Goal: Check status: Check status

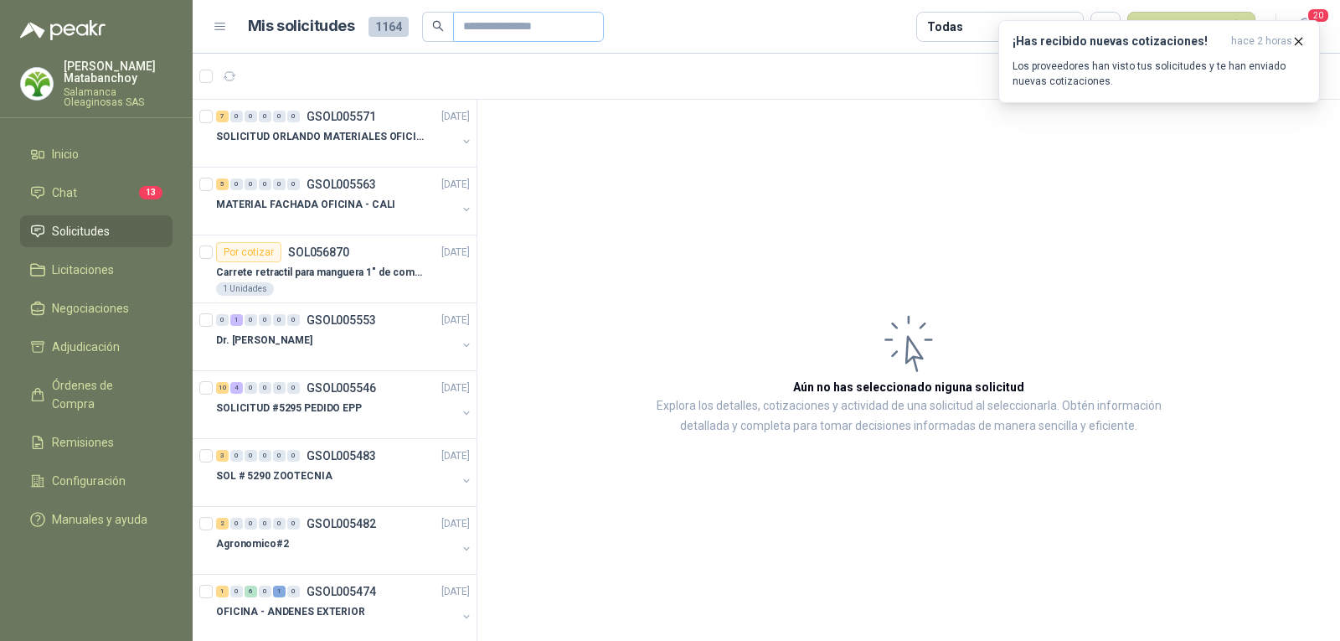
scroll to position [6, 0]
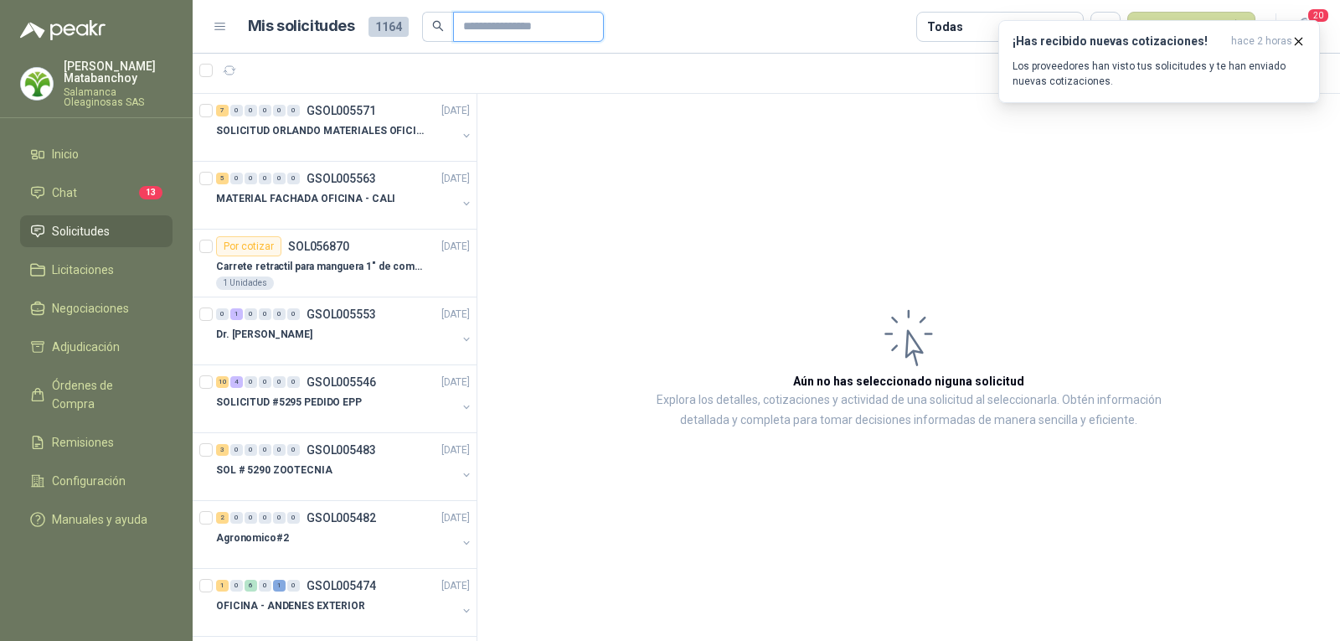
click at [489, 22] on input "text" at bounding box center [521, 27] width 117 height 28
type input "*"
type input "***"
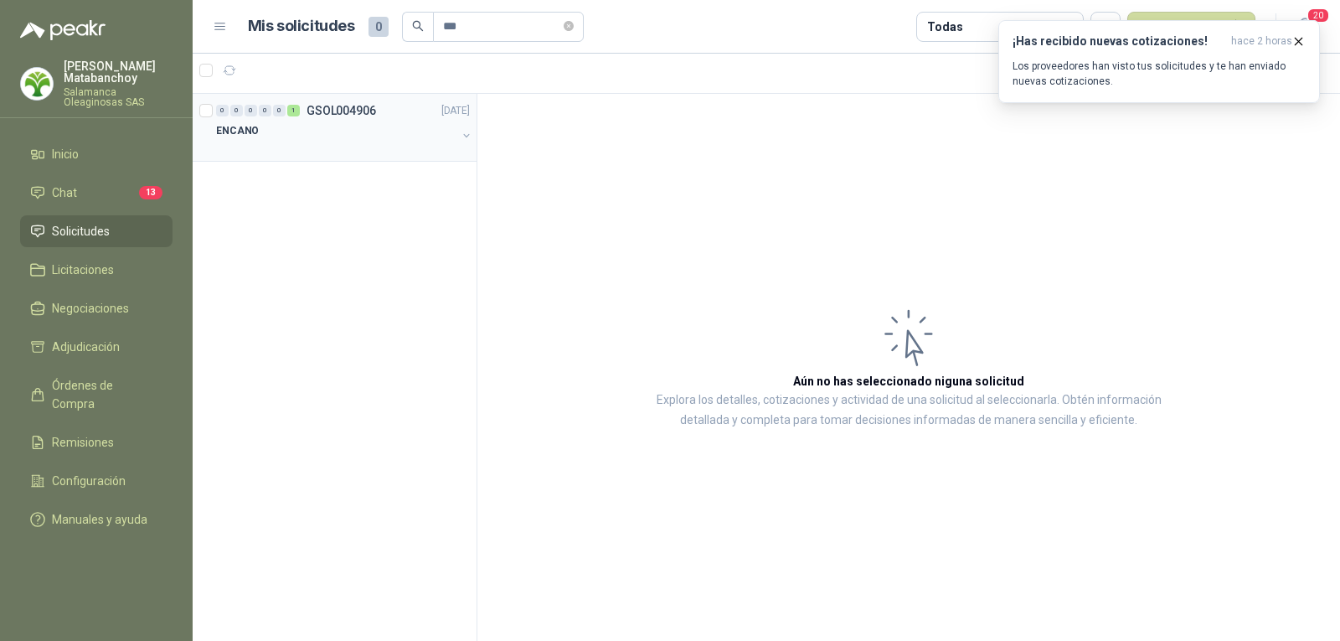
click at [397, 153] on div "0 0 0 0 0 1 GSOL004906 14/08/25 ENCANO" at bounding box center [335, 128] width 284 height 68
click at [353, 114] on p "GSOL004906" at bounding box center [342, 111] width 70 height 12
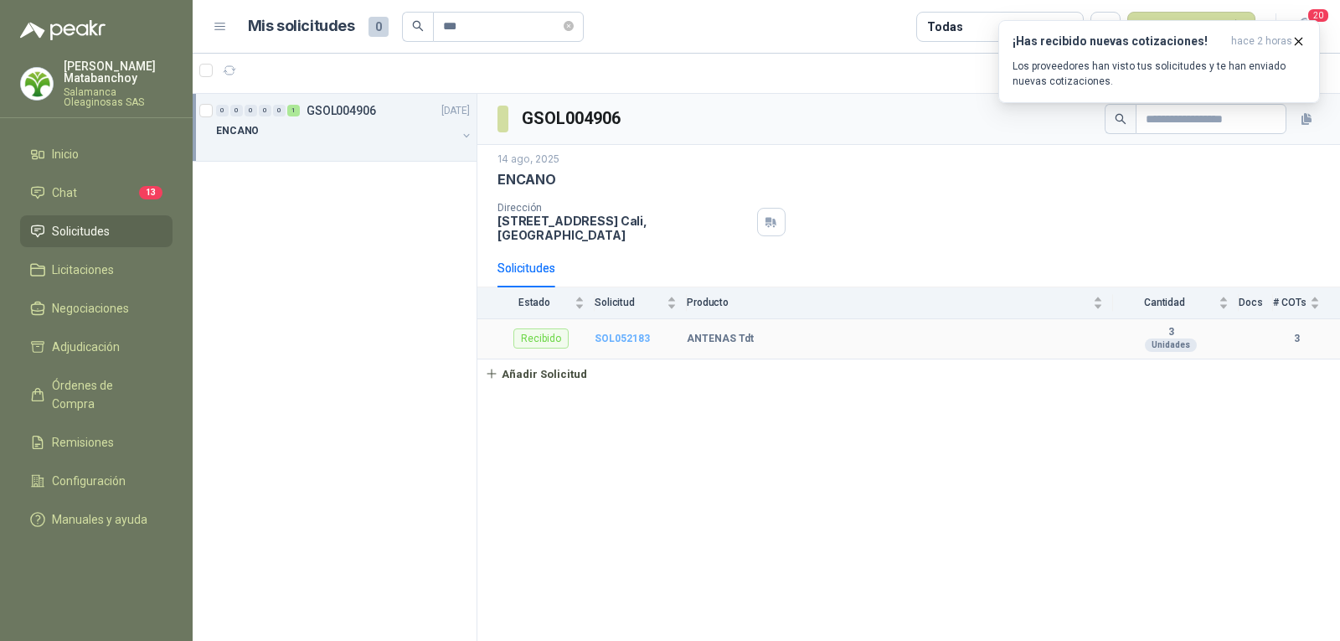
click at [616, 333] on b "SOL052183" at bounding box center [622, 339] width 55 height 12
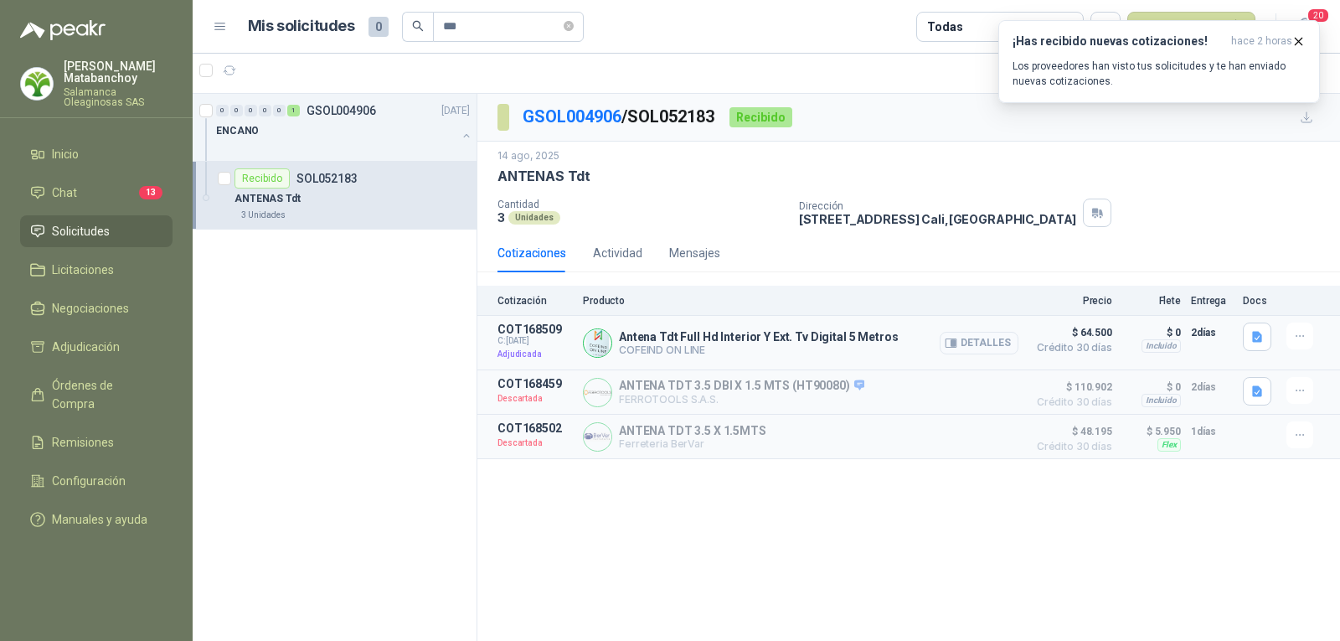
click at [974, 342] on button "Detalles" at bounding box center [979, 343] width 79 height 23
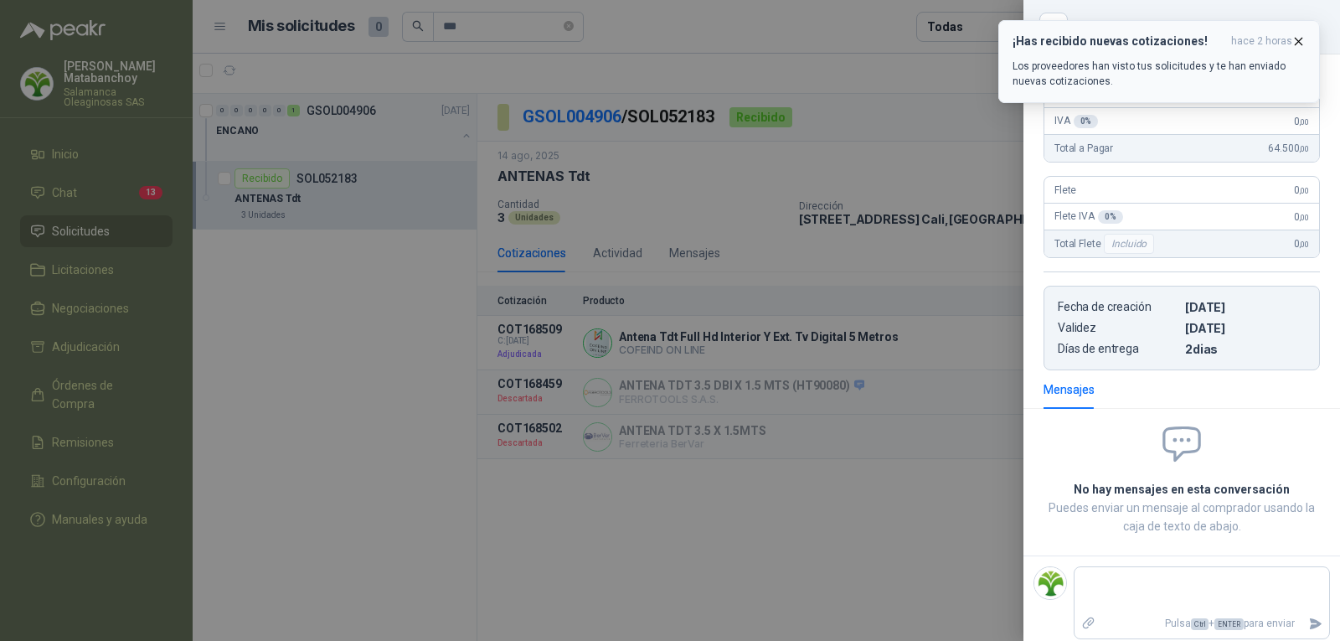
click at [1297, 35] on icon "button" at bounding box center [1299, 41] width 14 height 14
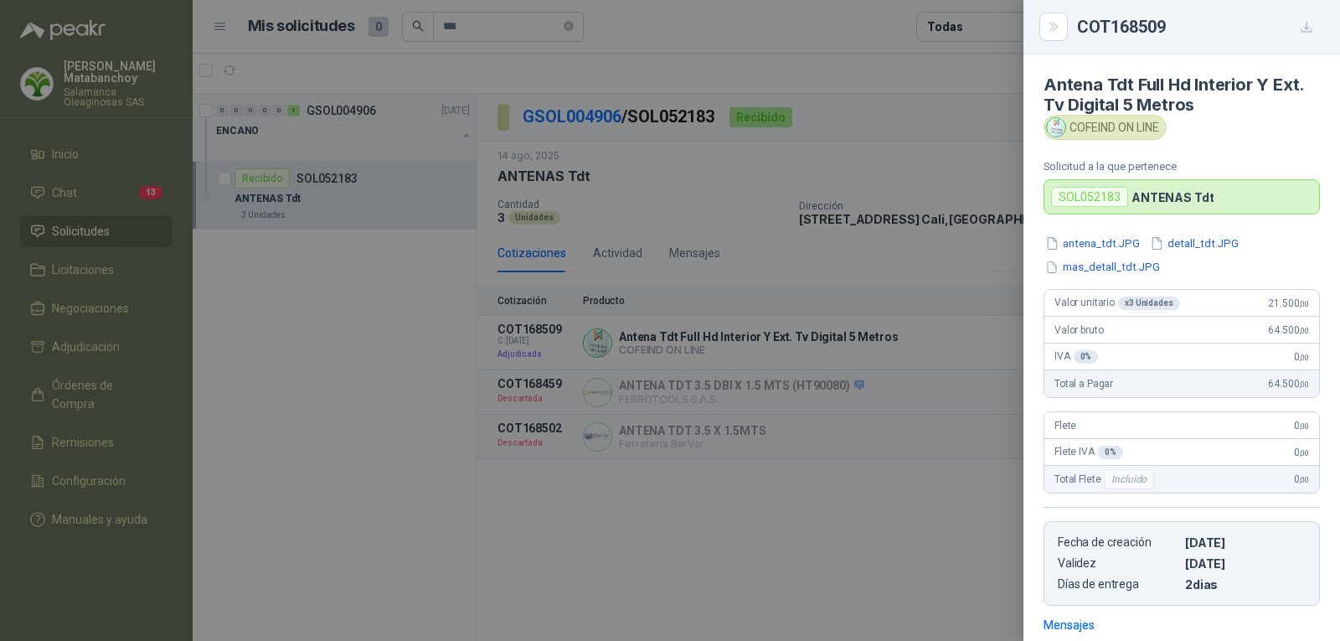
click at [783, 243] on div at bounding box center [670, 320] width 1340 height 641
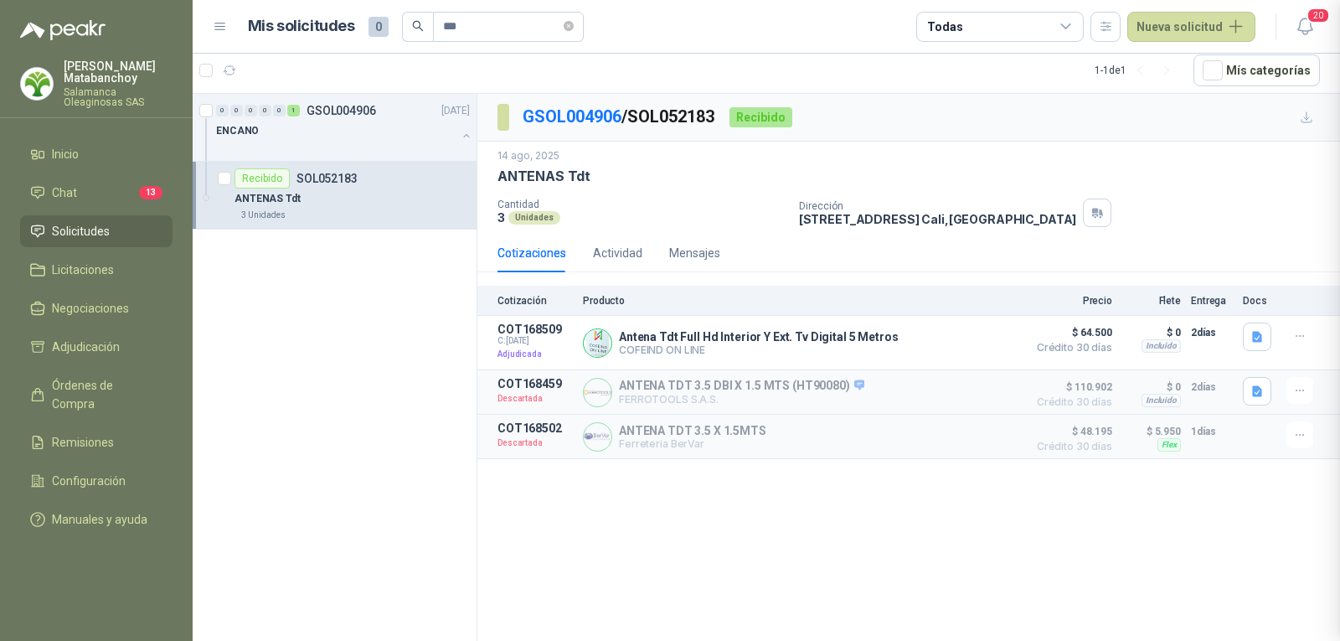
scroll to position [244, 0]
click at [953, 343] on icon "button" at bounding box center [951, 343] width 13 height 13
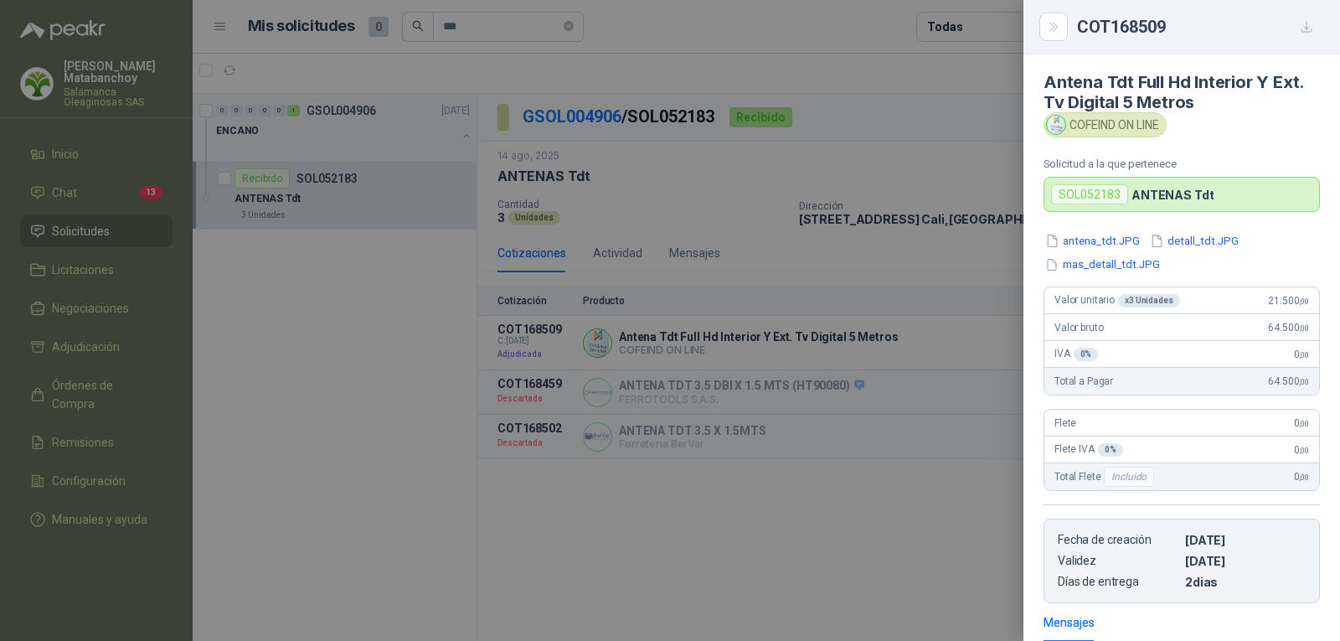
scroll to position [0, 0]
click at [1087, 234] on div "Antena Tdt Full Hd Interior Y Ext. Tv Digital 5 Metros COFEIND ON LINE Solicitu…" at bounding box center [1182, 347] width 317 height 586
click at [1084, 236] on button "antena_tdt.JPG" at bounding box center [1093, 244] width 98 height 18
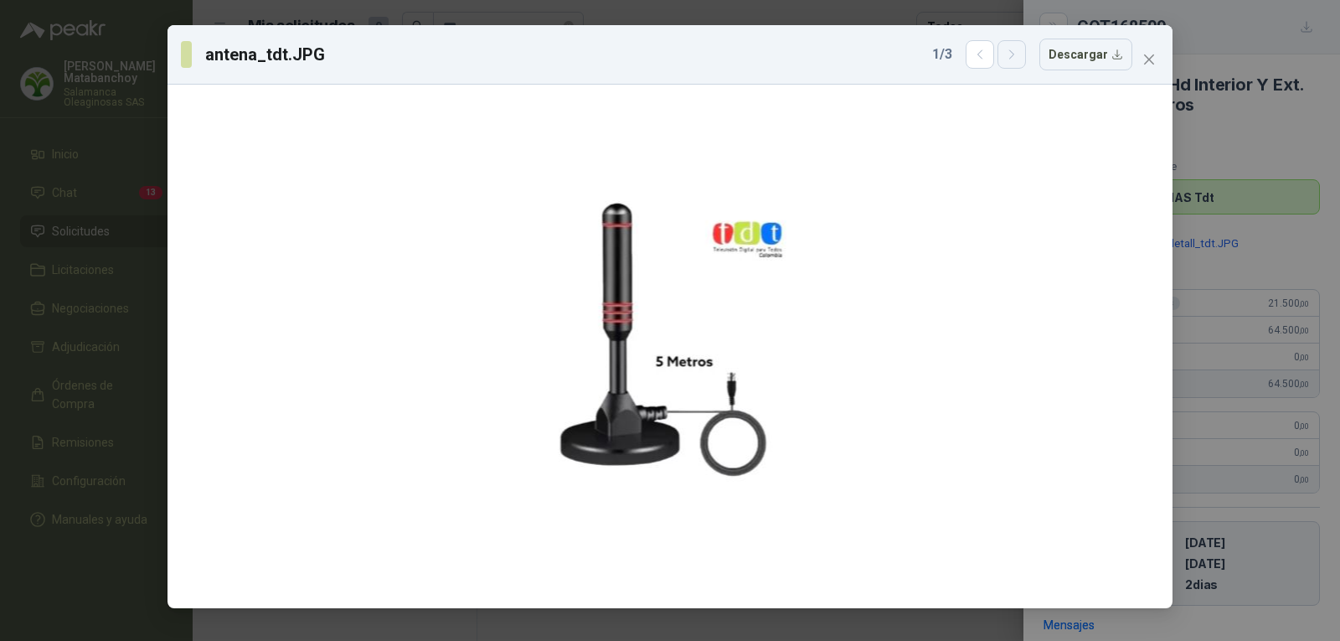
click at [1014, 58] on icon "button" at bounding box center [1012, 55] width 14 height 14
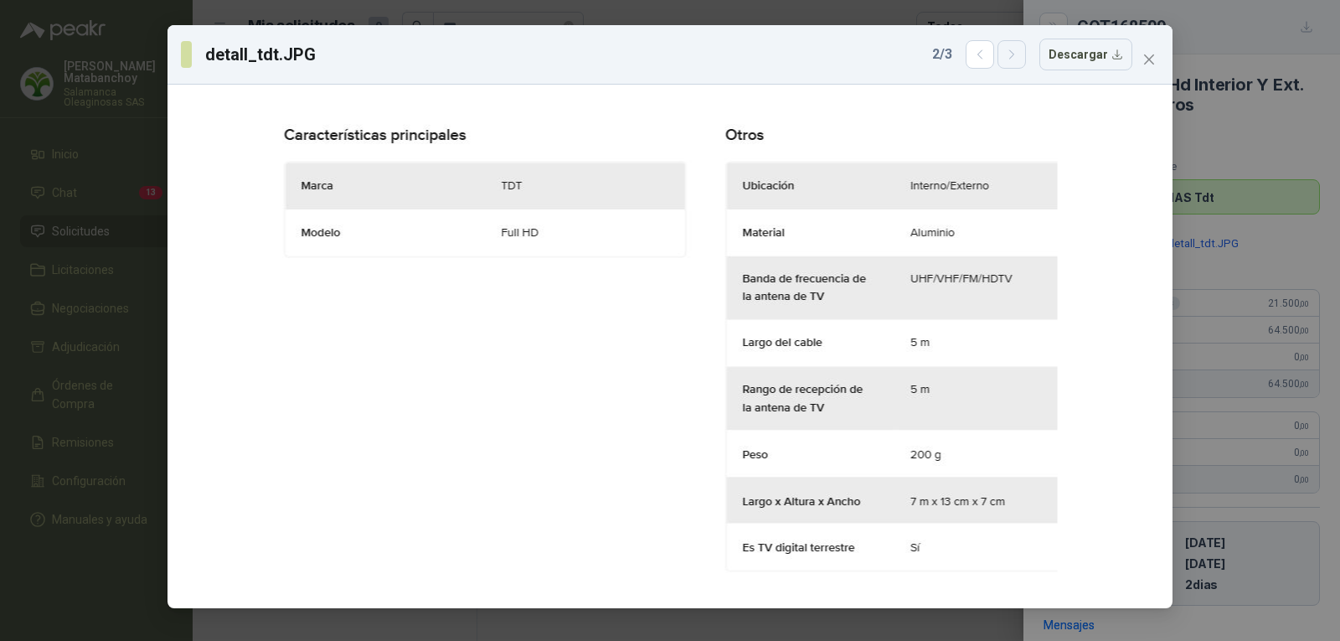
click at [1014, 58] on icon "button" at bounding box center [1012, 55] width 14 height 14
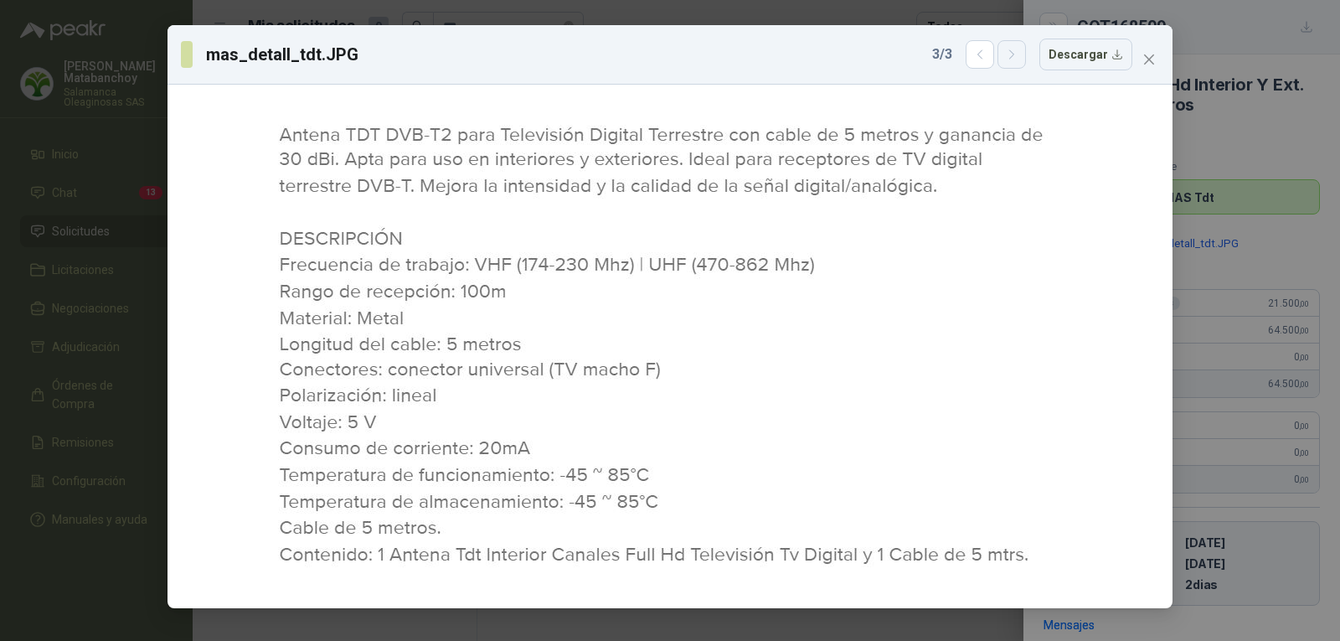
click at [1014, 58] on icon "button" at bounding box center [1012, 55] width 14 height 14
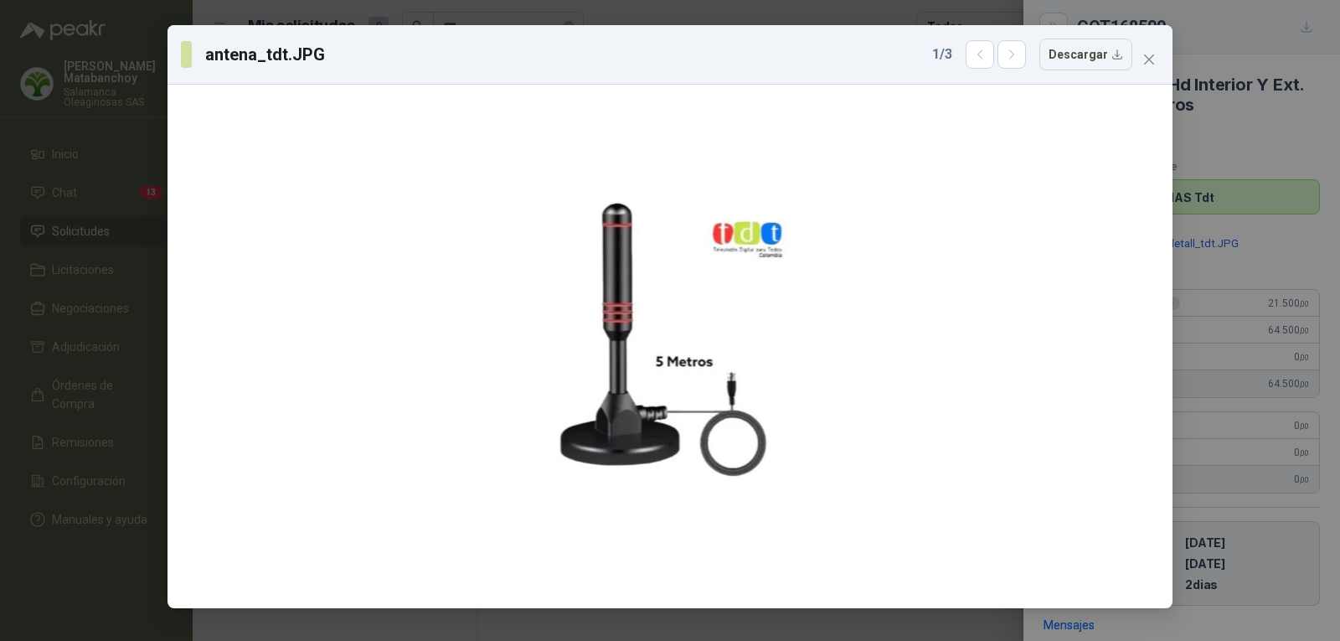
drag, startPoint x: 1155, startPoint y: 60, endPoint x: 1037, endPoint y: 12, distance: 127.7
click at [1153, 60] on icon "close" at bounding box center [1149, 59] width 13 height 13
